Goal: Task Accomplishment & Management: Use online tool/utility

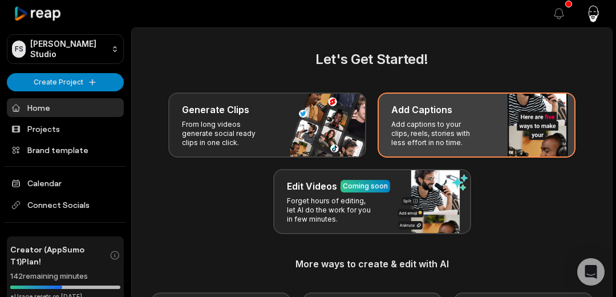
click at [400, 120] on p "Add captions to your clips, reels, stories with less effort in no time." at bounding box center [435, 133] width 88 height 27
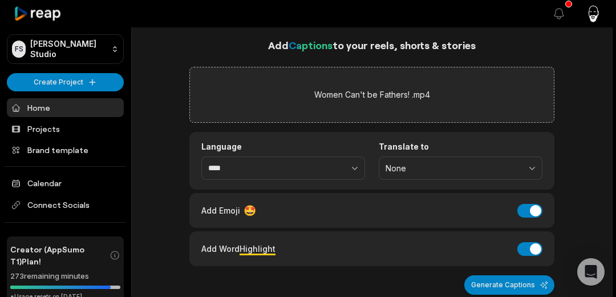
scroll to position [14, 0]
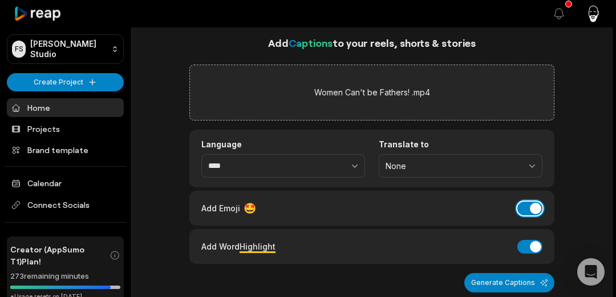
click at [533, 209] on button "Add Emoji" at bounding box center [529, 208] width 25 height 14
click at [527, 239] on button "Add Word Highlight" at bounding box center [529, 246] width 25 height 14
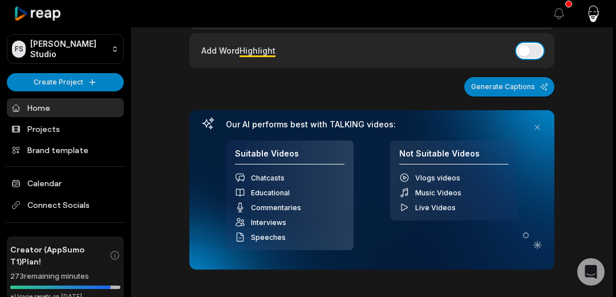
scroll to position [211, 0]
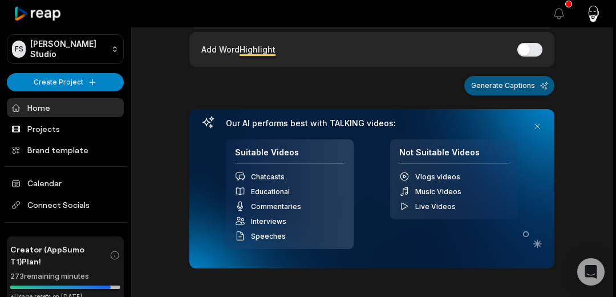
click at [499, 84] on button "Generate Captions" at bounding box center [509, 85] width 90 height 19
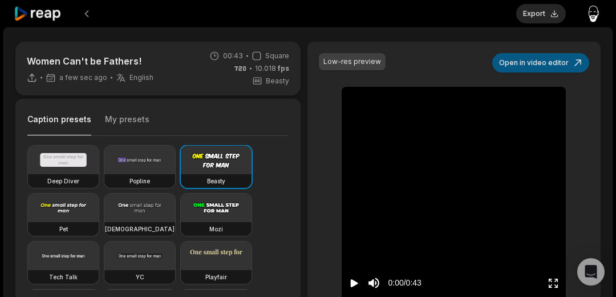
click at [519, 59] on button "Open in video editor" at bounding box center [540, 62] width 97 height 19
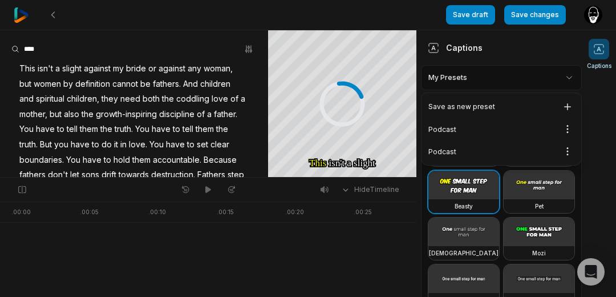
click at [571, 77] on html "Save draft Save changes Open user menu Captions Your browser does not support m…" at bounding box center [308, 148] width 616 height 297
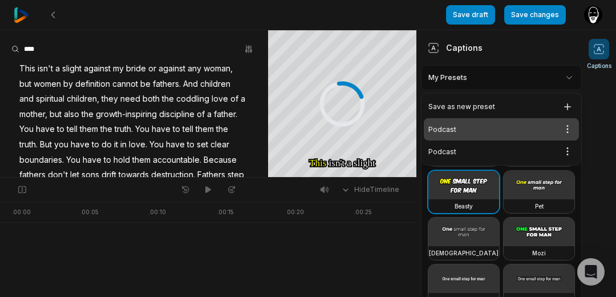
click at [478, 133] on div "Podcast Open options" at bounding box center [501, 129] width 155 height 22
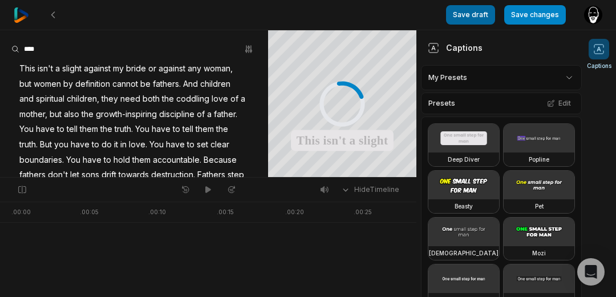
click at [476, 18] on button "Save draft" at bounding box center [470, 14] width 49 height 19
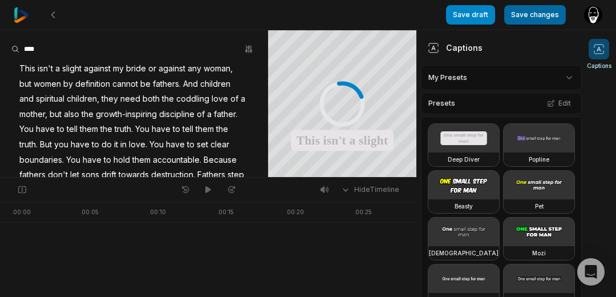
click at [522, 15] on button "Save changes" at bounding box center [535, 14] width 62 height 19
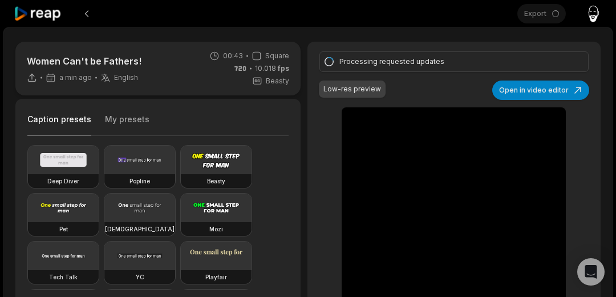
type input "**"
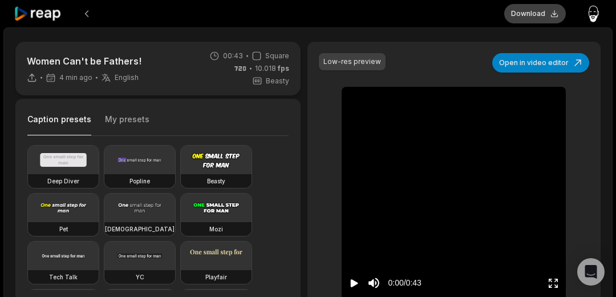
click at [522, 13] on button "Download" at bounding box center [535, 13] width 62 height 19
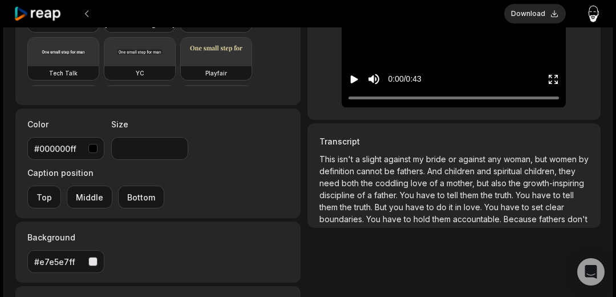
scroll to position [211, 0]
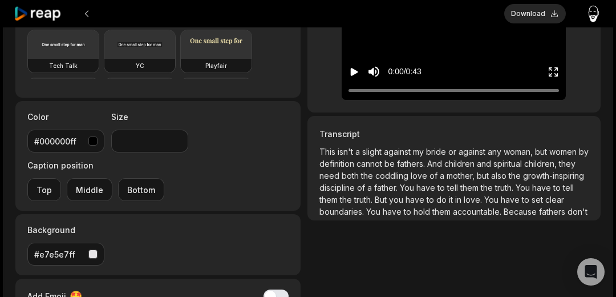
click at [458, 180] on p "This isn't a slight against my bride or against any woman, but women by definit…" at bounding box center [453, 181] width 269 height 72
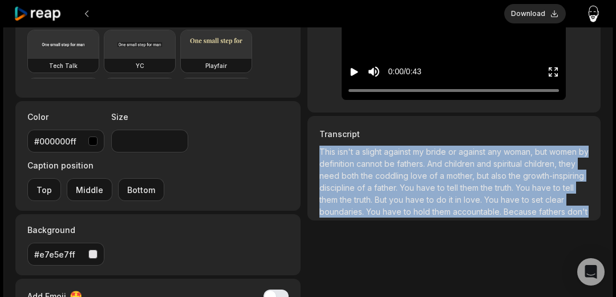
click at [458, 180] on p "This isn't a slight against my bride or against any woman, but women by definit…" at bounding box center [453, 181] width 269 height 72
copy p "This isn't a slight against my bride or against any woman, but women by definit…"
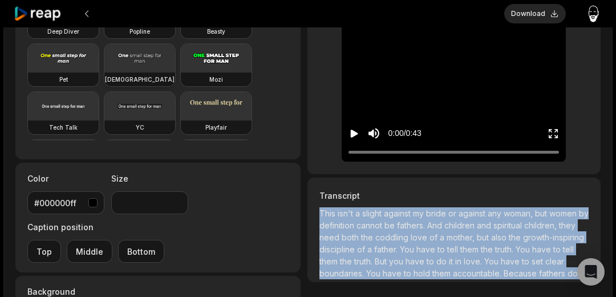
scroll to position [0, 0]
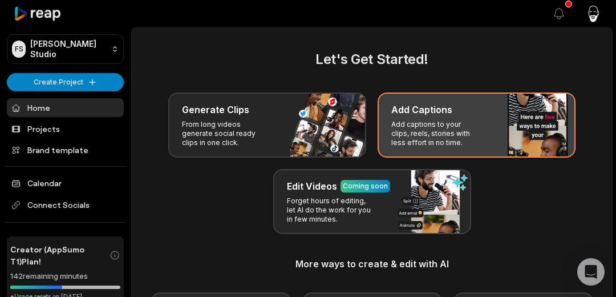
click at [408, 112] on h3 "Add Captions" at bounding box center [421, 110] width 61 height 14
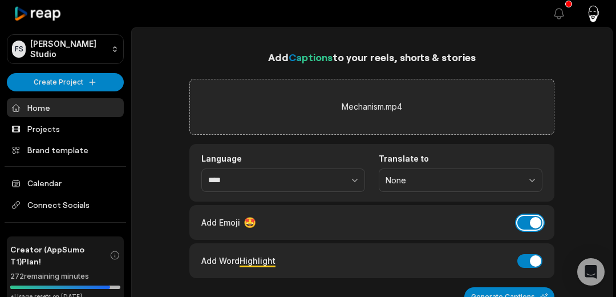
click at [538, 223] on button "Add Emoji" at bounding box center [529, 223] width 25 height 14
click at [534, 260] on button "Add Word Highlight" at bounding box center [529, 261] width 25 height 14
click at [503, 293] on button "Generate Captions" at bounding box center [509, 296] width 90 height 19
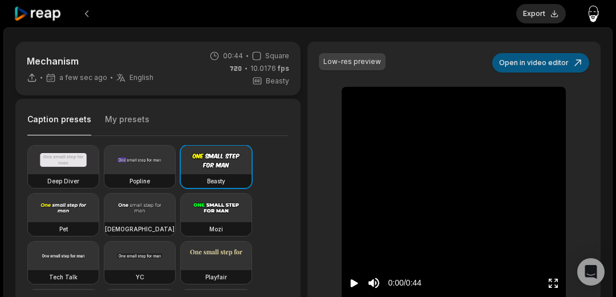
click at [509, 68] on button "Open in video editor" at bounding box center [540, 62] width 97 height 19
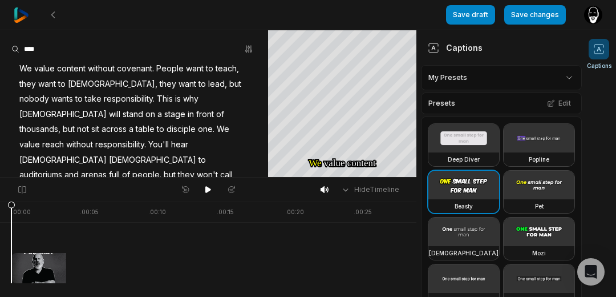
click at [566, 79] on html "Save draft Save changes Open user menu Captions Your browser does not support m…" at bounding box center [308, 148] width 616 height 297
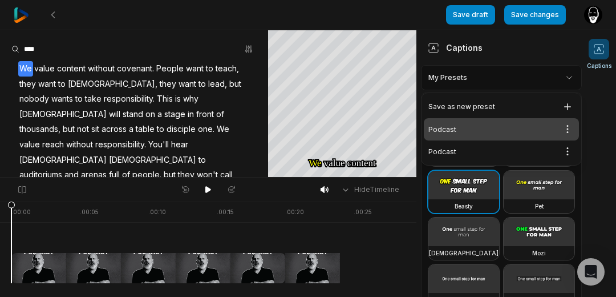
click at [531, 124] on div "Podcast Open options" at bounding box center [501, 129] width 155 height 22
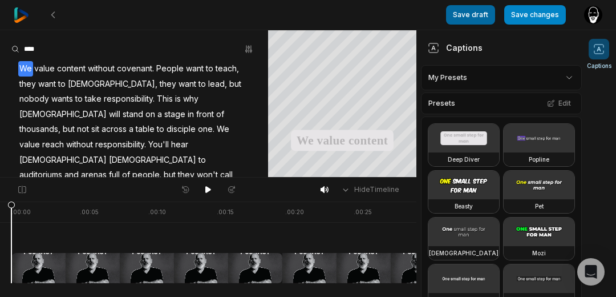
click at [461, 14] on button "Save draft" at bounding box center [470, 14] width 49 height 19
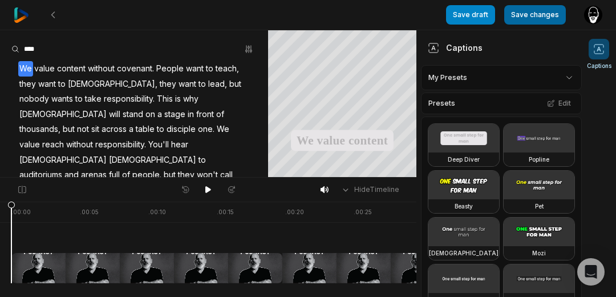
click at [542, 15] on button "Save changes" at bounding box center [535, 14] width 62 height 19
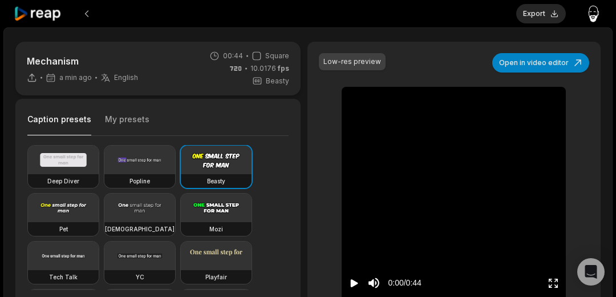
type input "**"
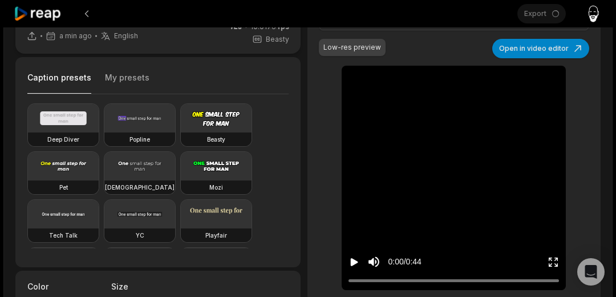
scroll to position [46, 0]
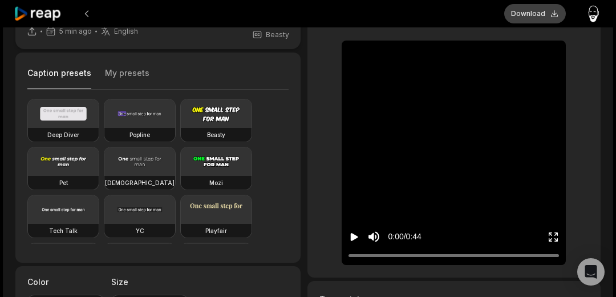
click at [538, 13] on button "Download" at bounding box center [535, 13] width 62 height 19
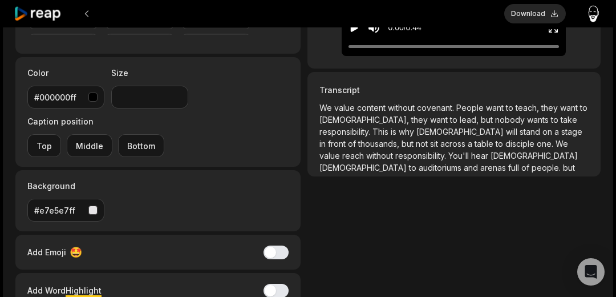
scroll to position [257, 0]
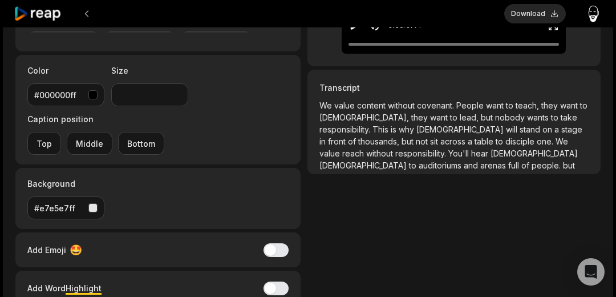
click at [342, 148] on span "value" at bounding box center [330, 153] width 23 height 10
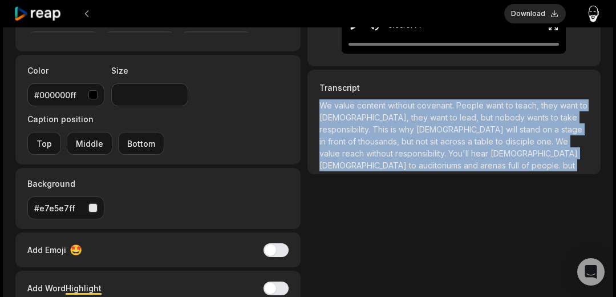
click at [342, 148] on span "value" at bounding box center [330, 153] width 23 height 10
copy p "We value content without covenant. People want to teach, they want to preach, t…"
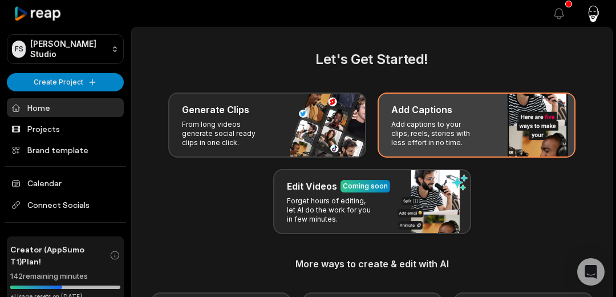
click at [403, 123] on p "Add captions to your clips, reels, stories with less effort in no time." at bounding box center [435, 133] width 88 height 27
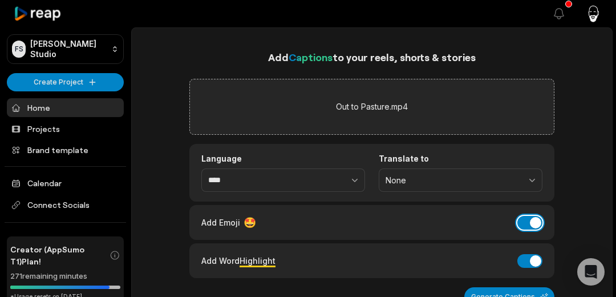
click at [533, 225] on button "Add Emoji" at bounding box center [529, 223] width 25 height 14
click at [530, 255] on button "Add Word Highlight" at bounding box center [529, 261] width 25 height 14
click at [512, 292] on button "Generate Captions" at bounding box center [509, 296] width 90 height 19
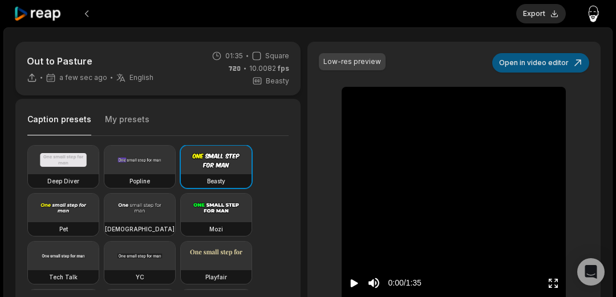
click at [552, 59] on button "Open in video editor" at bounding box center [540, 62] width 97 height 19
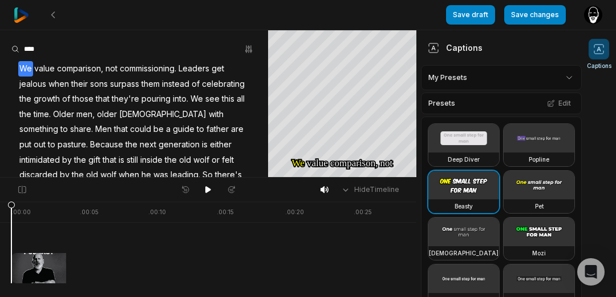
click at [536, 76] on html "Save draft Save changes Open user menu Captions Your browser does not support m…" at bounding box center [308, 148] width 616 height 297
